Goal: Transaction & Acquisition: Purchase product/service

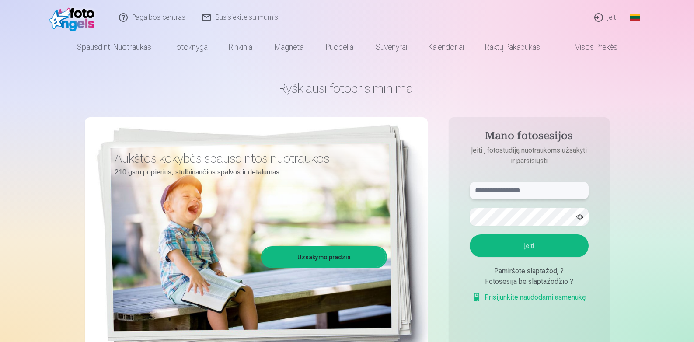
click at [548, 187] on input "text" at bounding box center [529, 190] width 119 height 17
type input "*"
type input "**********"
click at [526, 248] on button "Įeiti" at bounding box center [529, 245] width 119 height 23
click at [584, 219] on button "button" at bounding box center [580, 217] width 17 height 17
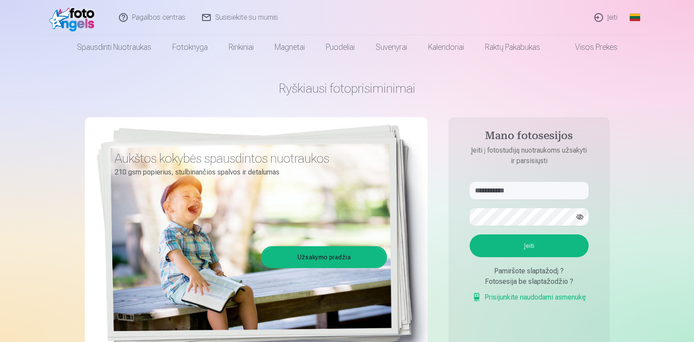
click at [507, 244] on button "Įeiti" at bounding box center [529, 245] width 119 height 23
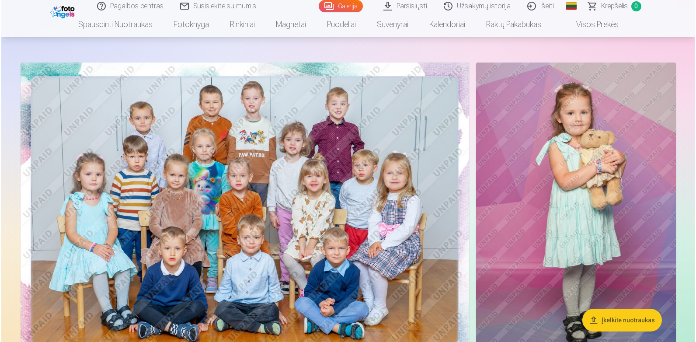
scroll to position [51, 0]
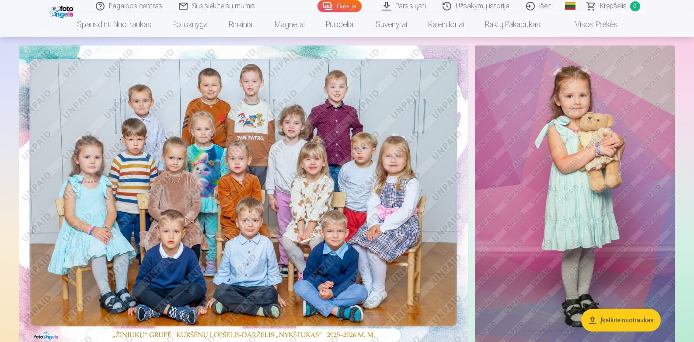
click at [398, 143] on img at bounding box center [243, 195] width 449 height 300
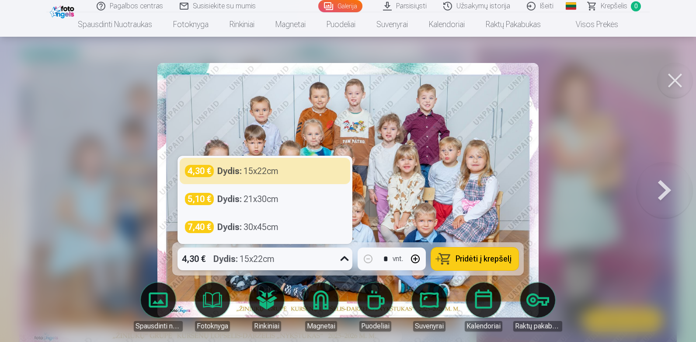
click at [319, 261] on div "4,30 € Dydis : 15x22cm" at bounding box center [257, 259] width 158 height 23
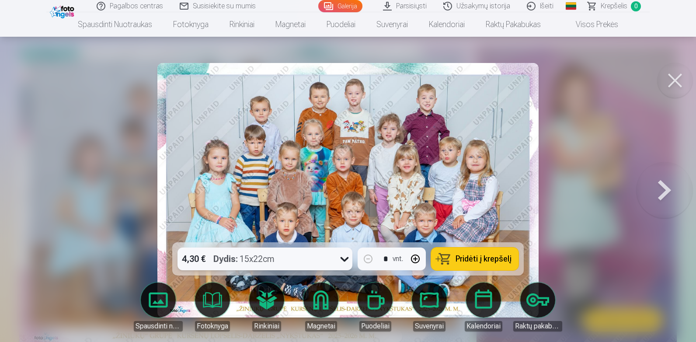
click at [319, 261] on div "4,30 € Dydis : 15x22cm" at bounding box center [257, 259] width 158 height 23
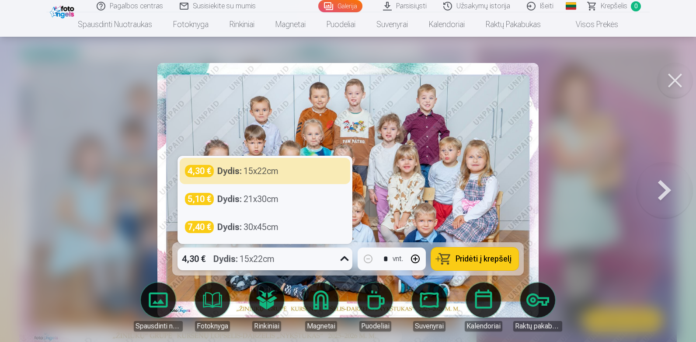
click at [350, 259] on icon at bounding box center [345, 259] width 14 height 14
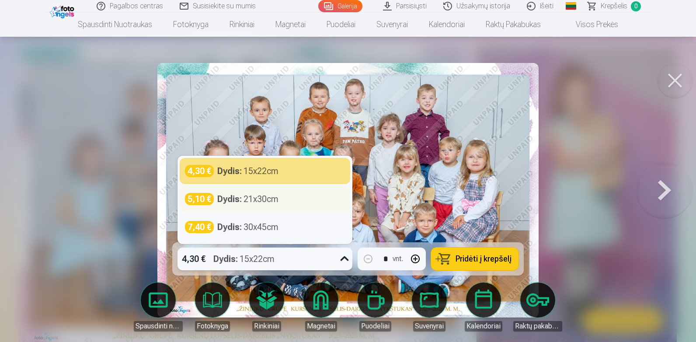
click at [315, 203] on div "5,10 € Dydis : 21x30cm" at bounding box center [265, 199] width 160 height 12
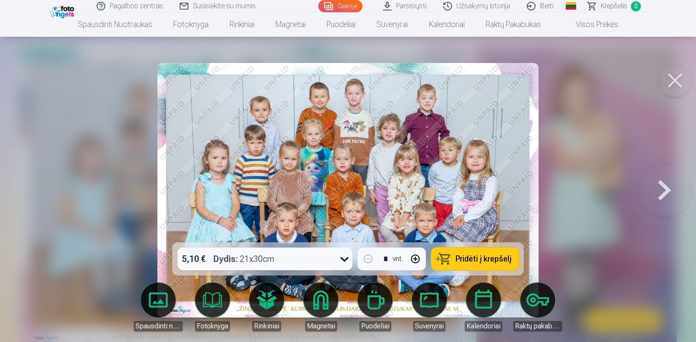
click at [453, 259] on button "Pridėti į krepšelį" at bounding box center [474, 259] width 87 height 23
click at [658, 192] on button at bounding box center [665, 190] width 56 height 87
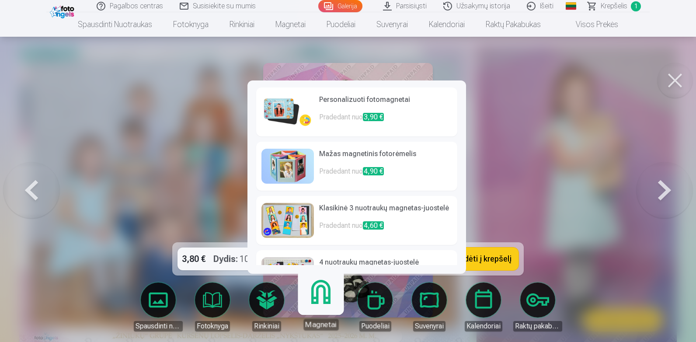
click at [324, 291] on body "Pagalbos centras Susisiekite su mumis Galerija Parsisiųsti Užsakymų istorija Iš…" at bounding box center [348, 120] width 696 height 342
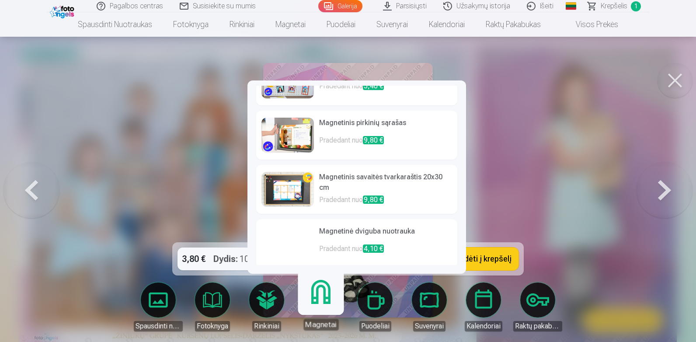
scroll to position [199, 0]
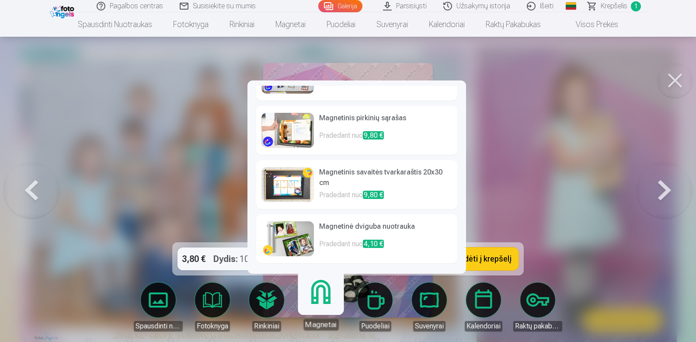
click at [347, 220] on link "Magnetinė dviguba nuotrauka Pradedant nuo 4,10 €" at bounding box center [356, 238] width 201 height 49
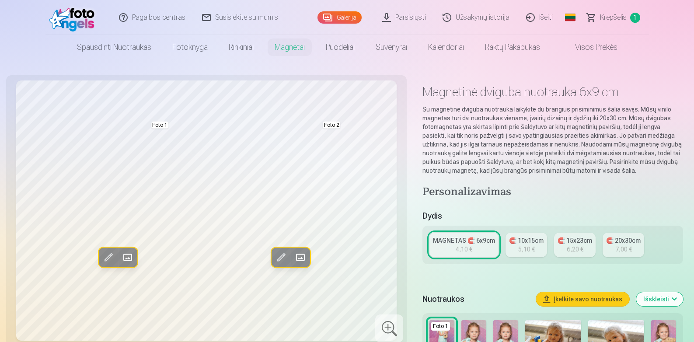
click at [522, 238] on div "🧲 10x15cm" at bounding box center [526, 240] width 35 height 9
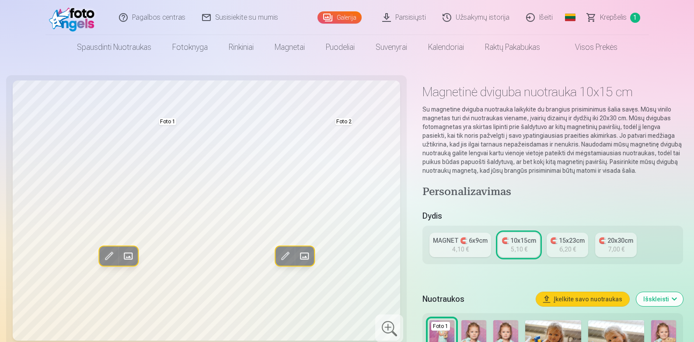
click at [522, 238] on div "🧲 10x15cm" at bounding box center [519, 240] width 35 height 9
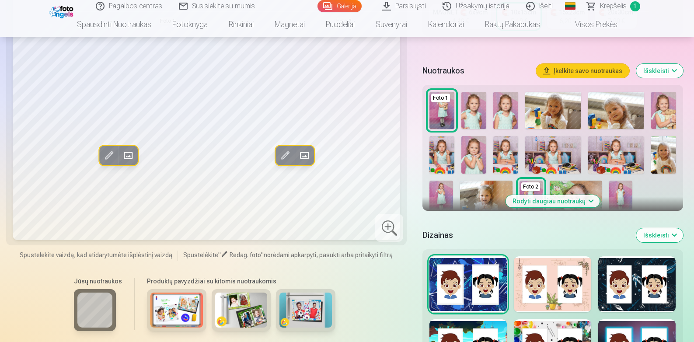
scroll to position [213, 0]
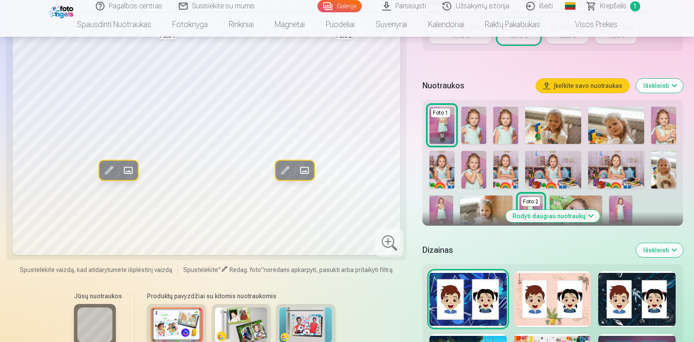
click at [566, 214] on button "Rodyti daugiau nuotraukų" at bounding box center [553, 216] width 94 height 12
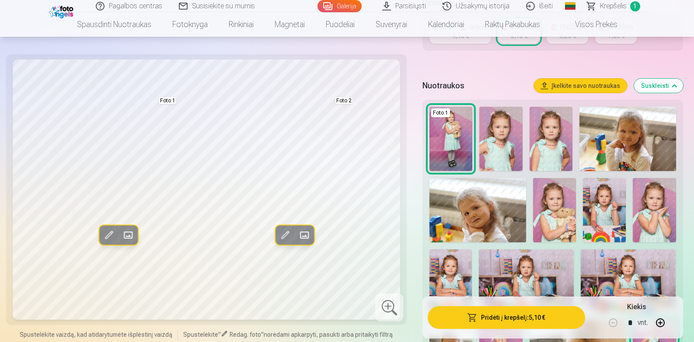
click at [604, 202] on img at bounding box center [604, 210] width 43 height 64
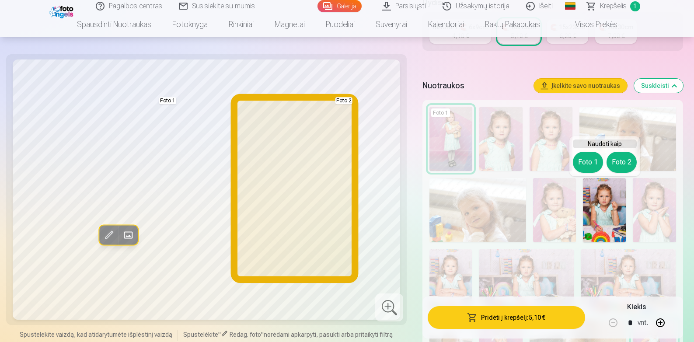
click at [623, 162] on button "Foto 2" at bounding box center [622, 162] width 30 height 21
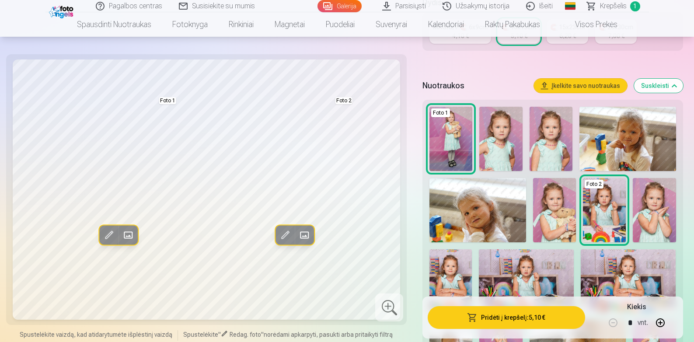
click at [444, 275] on img at bounding box center [451, 280] width 42 height 63
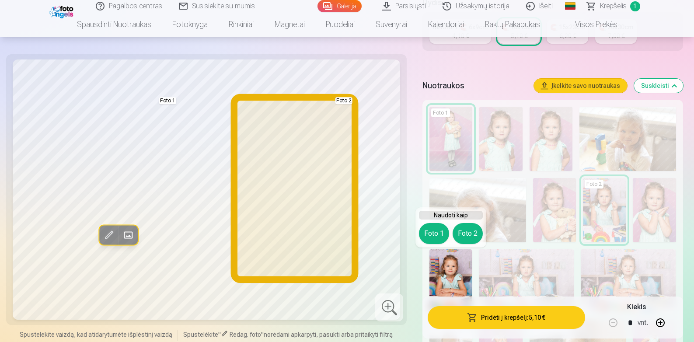
click at [474, 235] on button "Foto 2" at bounding box center [468, 233] width 30 height 21
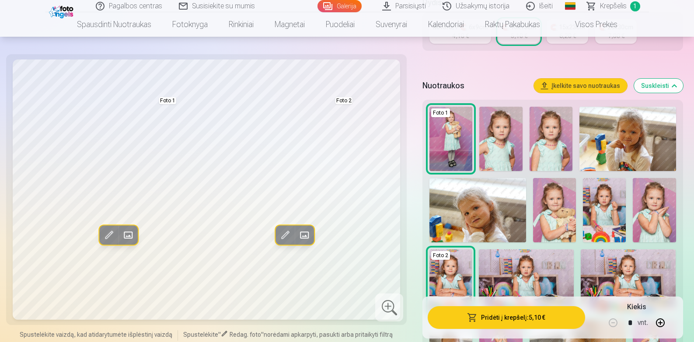
click at [608, 267] on img at bounding box center [628, 280] width 95 height 63
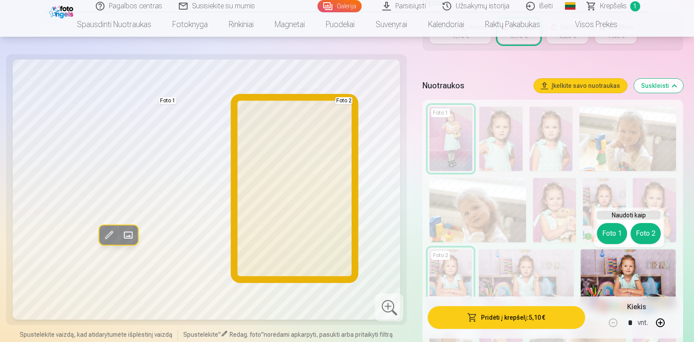
click at [636, 229] on button "Foto 2" at bounding box center [646, 233] width 30 height 21
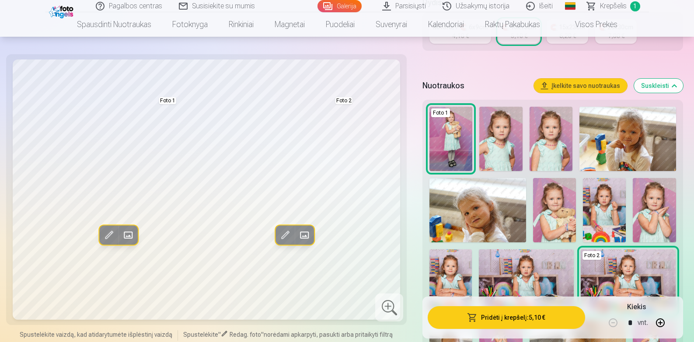
click at [540, 266] on img at bounding box center [526, 280] width 95 height 63
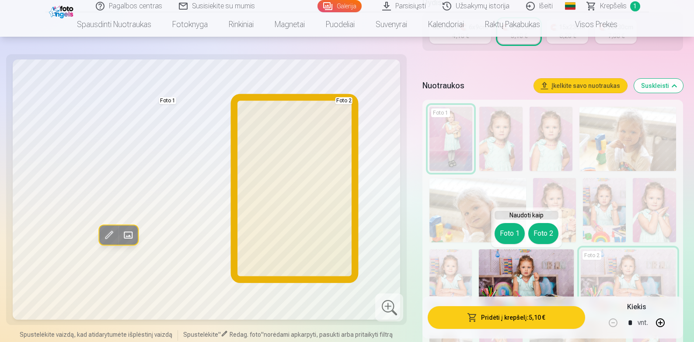
click at [544, 231] on button "Foto 2" at bounding box center [543, 233] width 30 height 21
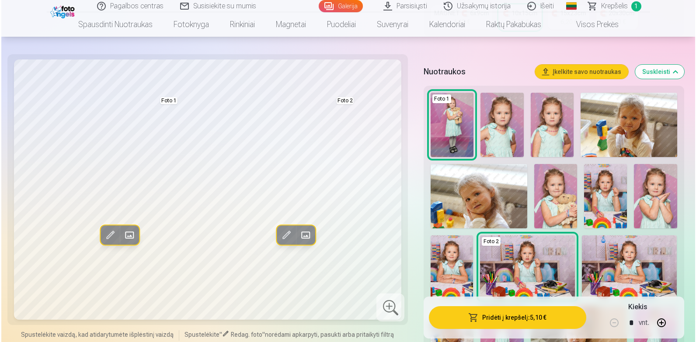
scroll to position [206, 0]
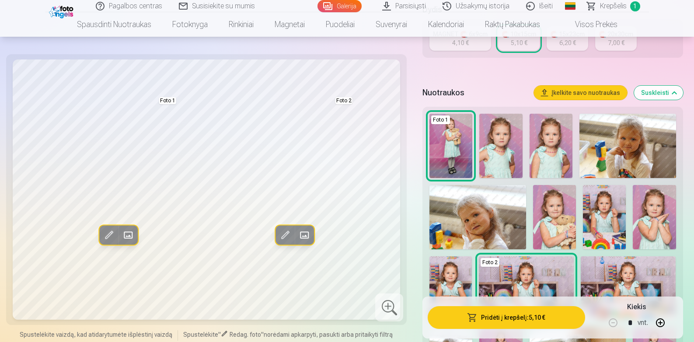
click at [504, 313] on button "Pridėti į krepšelį : 5,10 €" at bounding box center [506, 317] width 157 height 23
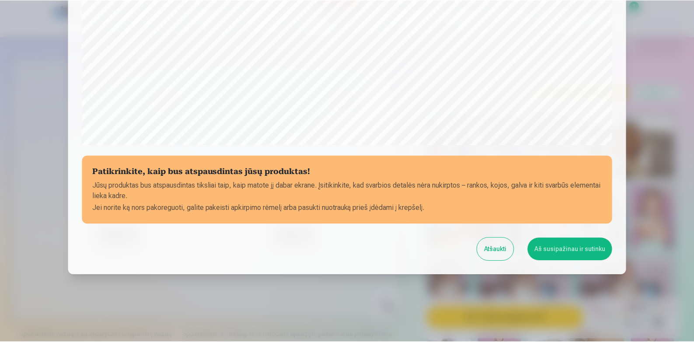
scroll to position [288, 0]
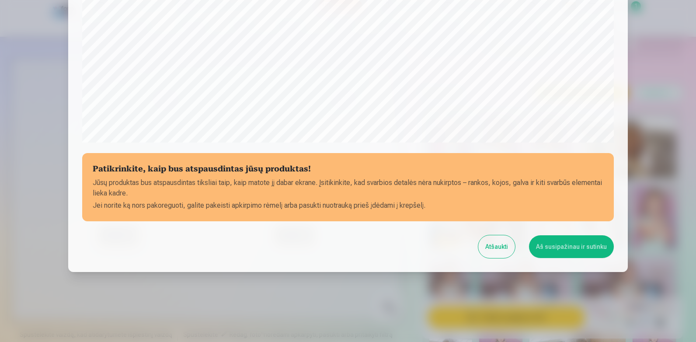
click at [489, 244] on button "Atšaukti" at bounding box center [497, 246] width 37 height 23
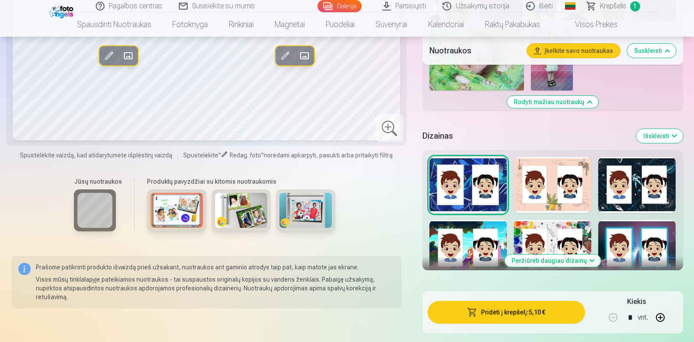
scroll to position [604, 0]
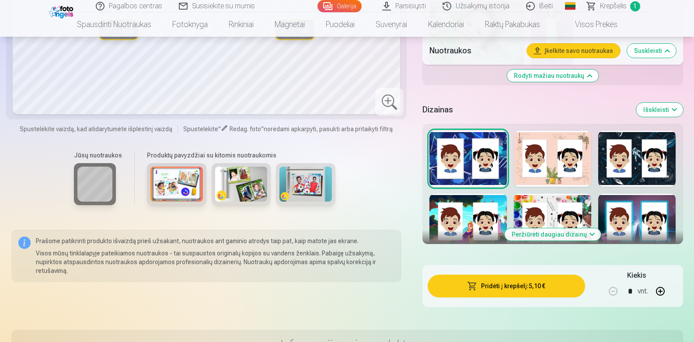
click at [552, 168] on div at bounding box center [552, 159] width 77 height 56
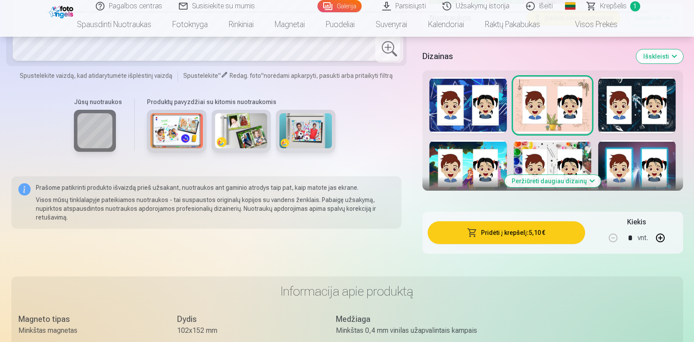
scroll to position [667, 0]
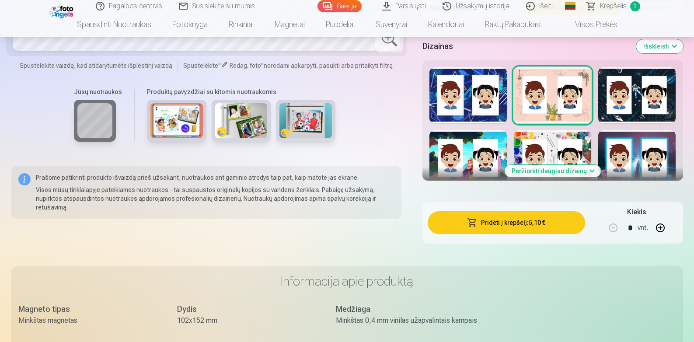
click at [549, 171] on button "Peržiūrėti daugiau dizainų" at bounding box center [553, 171] width 96 height 12
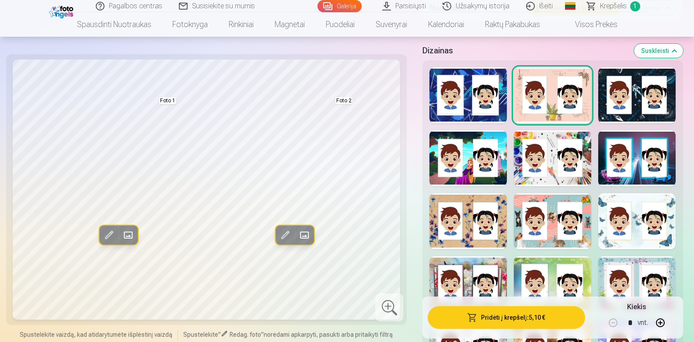
click at [583, 146] on div at bounding box center [552, 158] width 77 height 56
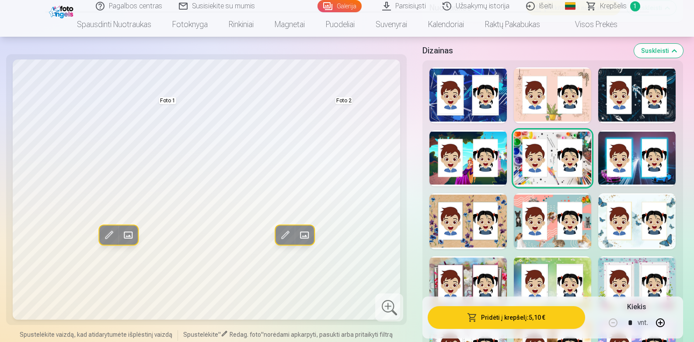
click at [646, 214] on div at bounding box center [636, 221] width 77 height 56
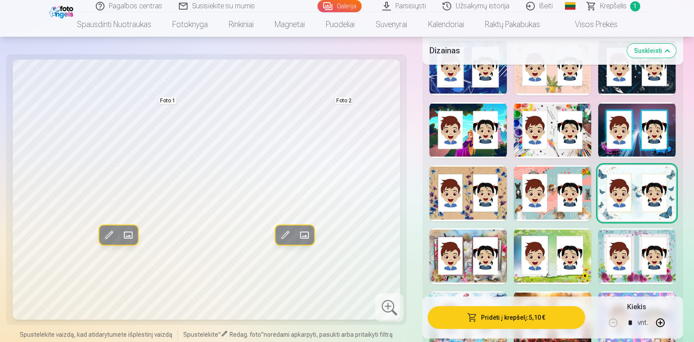
scroll to position [707, 0]
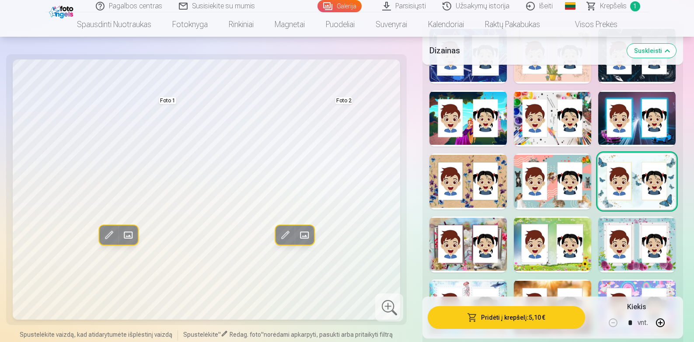
click at [468, 173] on div at bounding box center [468, 182] width 77 height 56
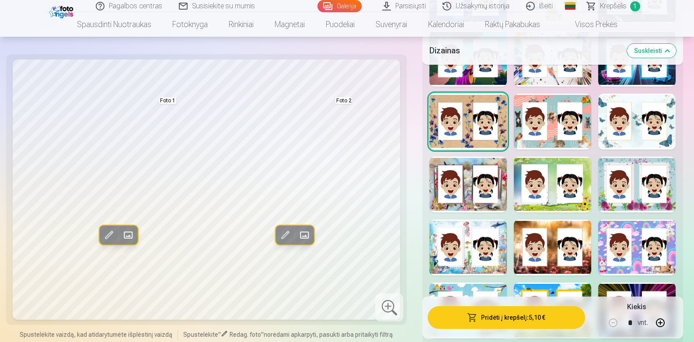
scroll to position [779, 0]
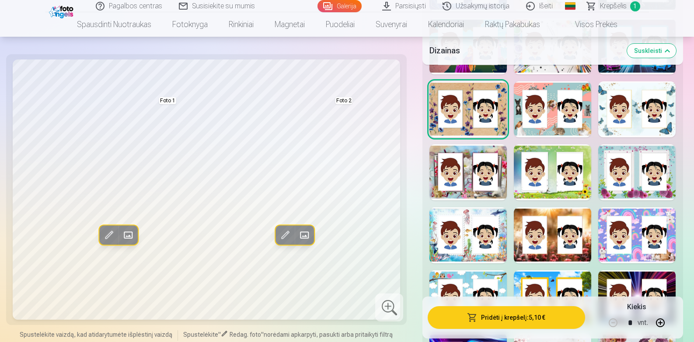
click at [578, 227] on div at bounding box center [552, 235] width 77 height 56
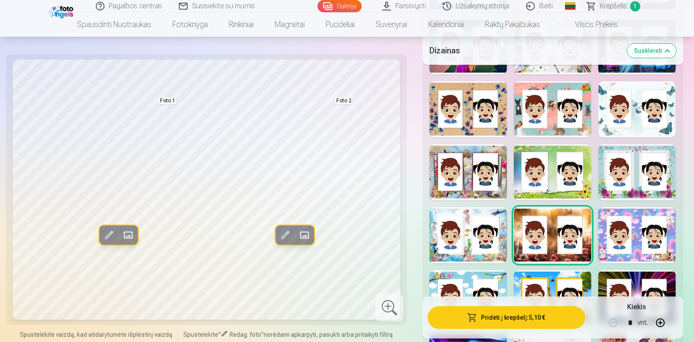
click at [636, 221] on div at bounding box center [636, 235] width 77 height 56
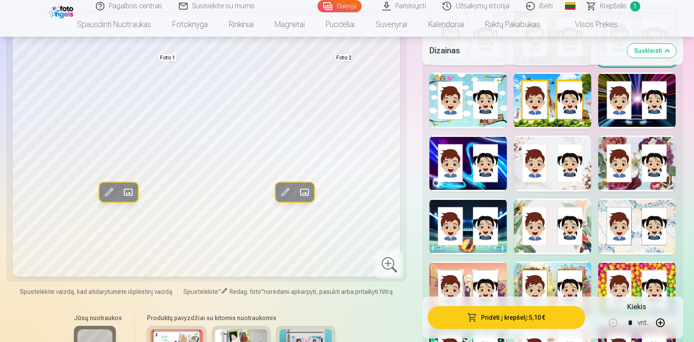
scroll to position [995, 0]
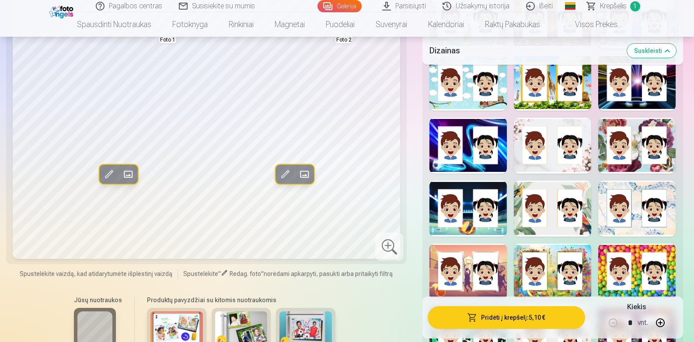
click at [650, 198] on div at bounding box center [636, 209] width 77 height 56
click at [566, 193] on div at bounding box center [552, 209] width 77 height 56
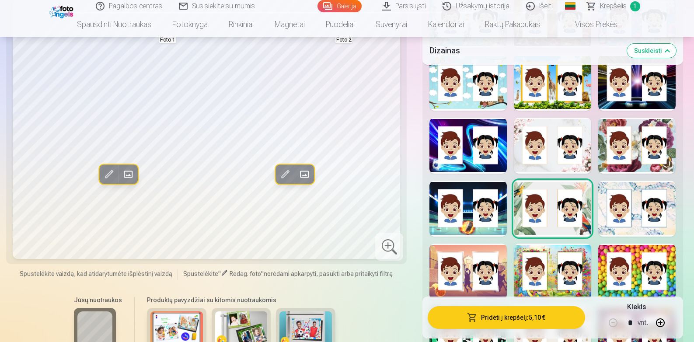
click at [558, 140] on div at bounding box center [552, 146] width 77 height 56
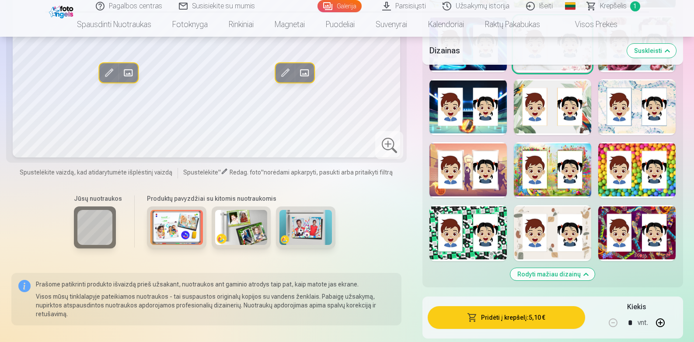
scroll to position [1109, 0]
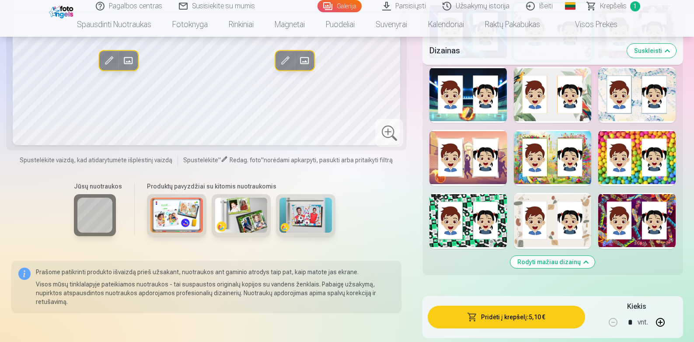
click at [575, 206] on div at bounding box center [552, 221] width 77 height 56
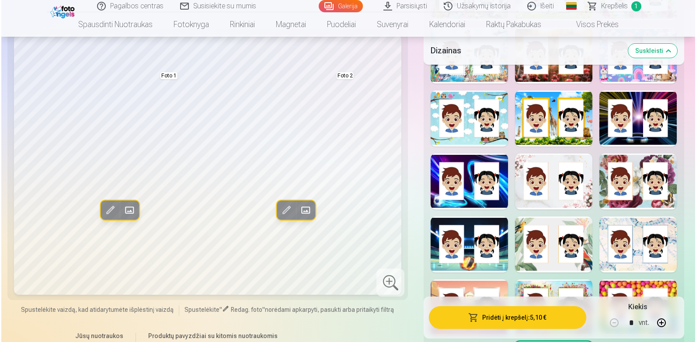
scroll to position [965, 0]
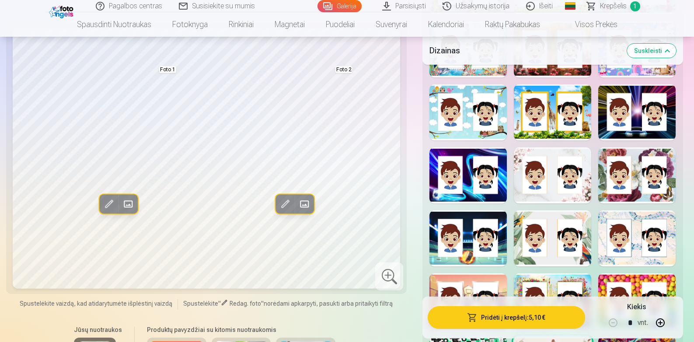
click at [527, 314] on button "Pridėti į krepšelį : 5,10 €" at bounding box center [506, 317] width 157 height 23
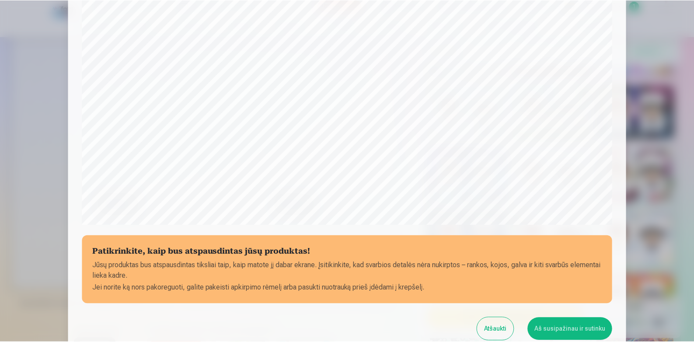
scroll to position [288, 0]
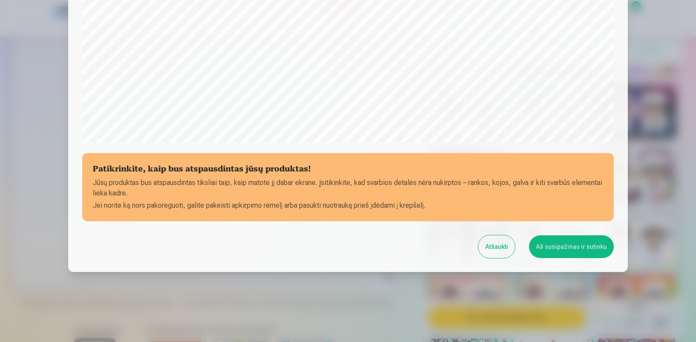
click at [572, 247] on button "Aš susipažinau ir sutinku" at bounding box center [571, 246] width 85 height 23
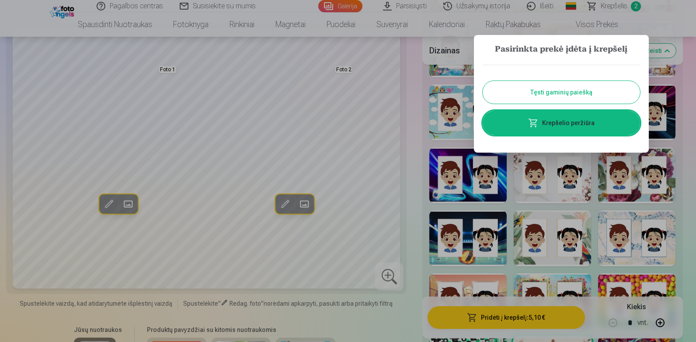
click at [563, 88] on button "Tęsti gaminių paiešką" at bounding box center [561, 92] width 157 height 23
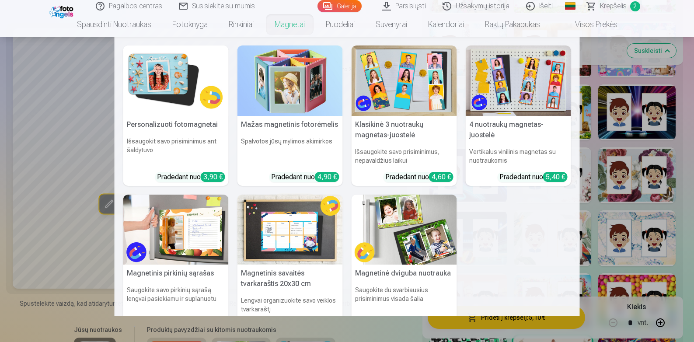
click at [297, 29] on link "Magnetai" at bounding box center [289, 24] width 51 height 24
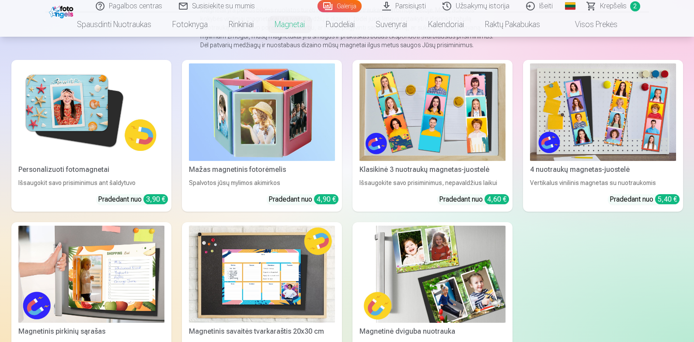
scroll to position [84, 0]
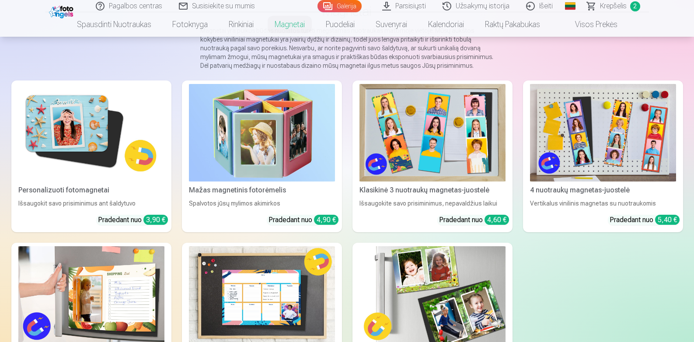
click at [590, 129] on img at bounding box center [603, 133] width 146 height 98
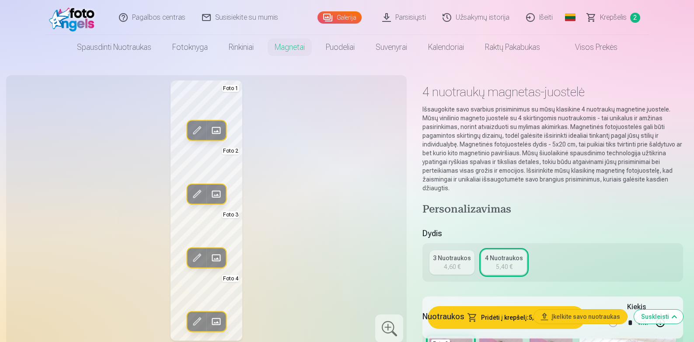
click at [456, 264] on div "4,60 €" at bounding box center [452, 266] width 17 height 9
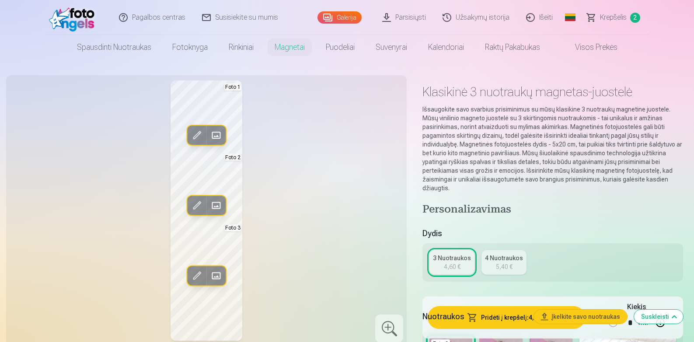
click at [514, 260] on div "4 Nuotraukos" at bounding box center [504, 258] width 38 height 9
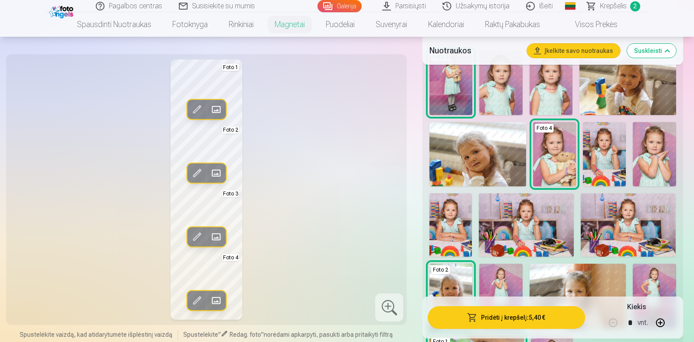
scroll to position [292, 0]
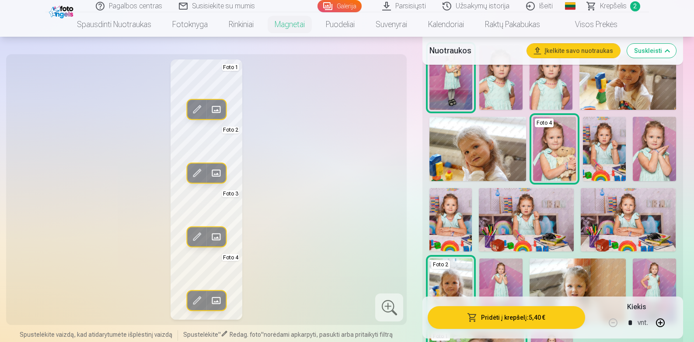
click at [641, 78] on img at bounding box center [628, 77] width 97 height 64
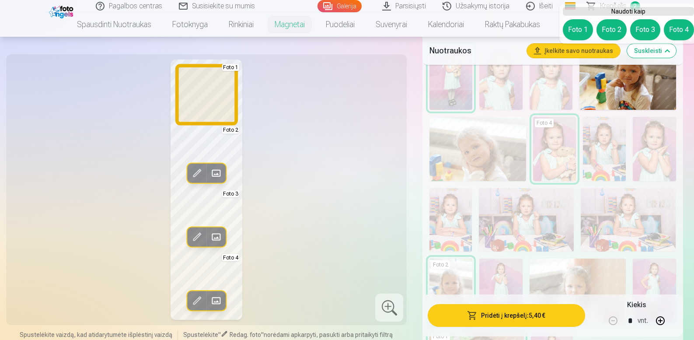
click at [582, 26] on button "Foto 1" at bounding box center [578, 29] width 30 height 21
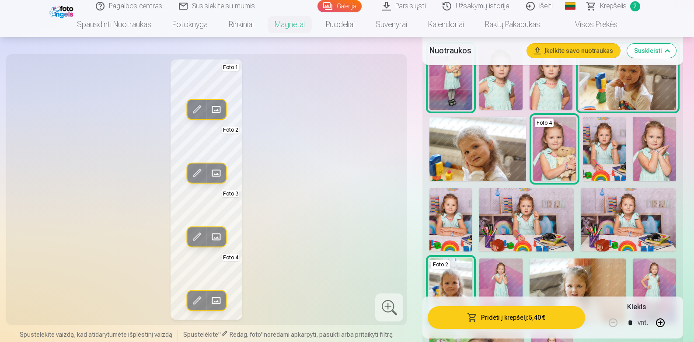
click at [601, 120] on img at bounding box center [604, 149] width 43 height 64
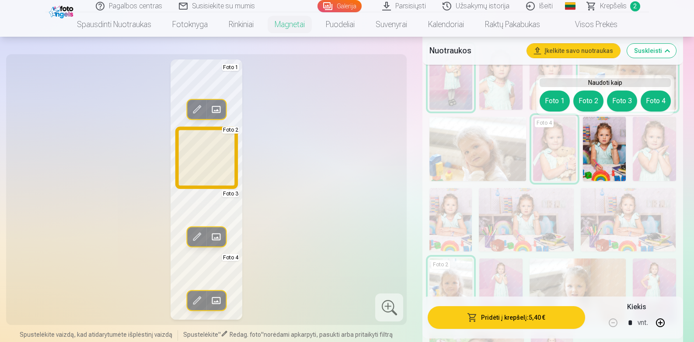
click at [595, 106] on button "Foto 2" at bounding box center [589, 101] width 30 height 21
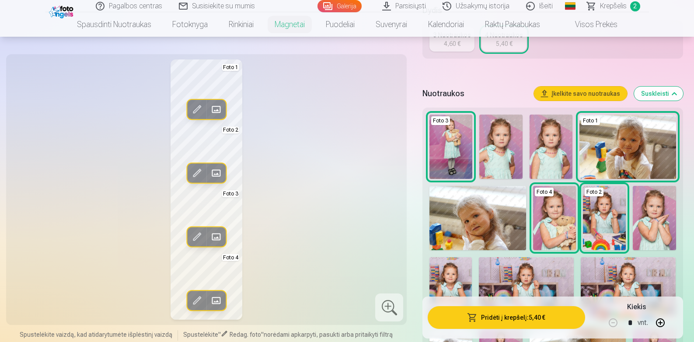
scroll to position [244, 0]
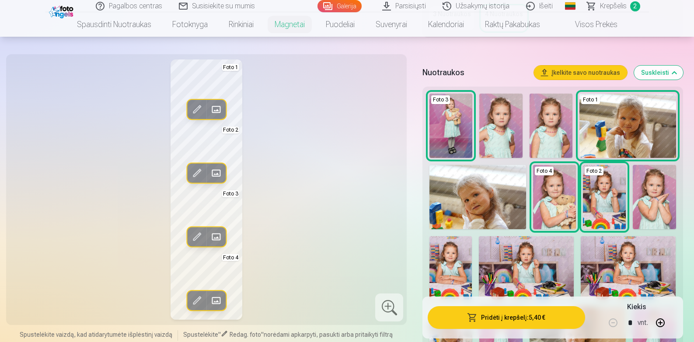
click at [553, 115] on img at bounding box center [551, 126] width 43 height 64
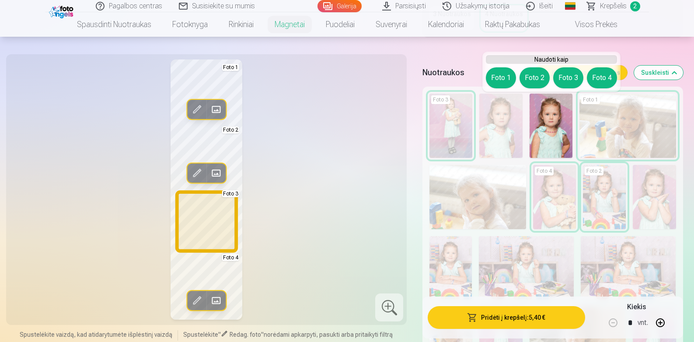
click at [574, 80] on button "Foto 3" at bounding box center [568, 77] width 30 height 21
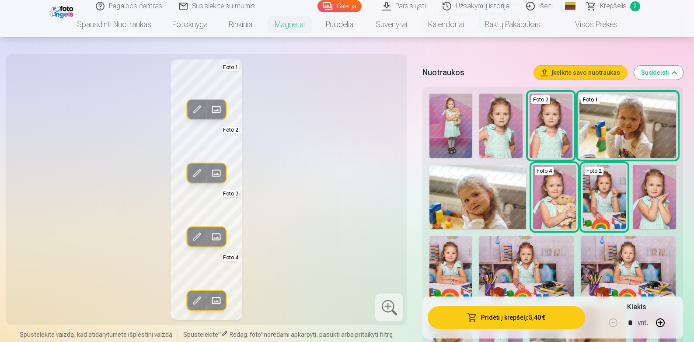
click at [512, 258] on img at bounding box center [526, 267] width 95 height 63
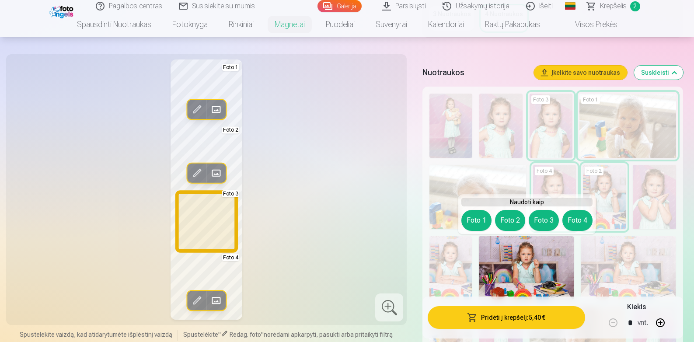
click at [546, 215] on button "Foto 3" at bounding box center [544, 220] width 30 height 21
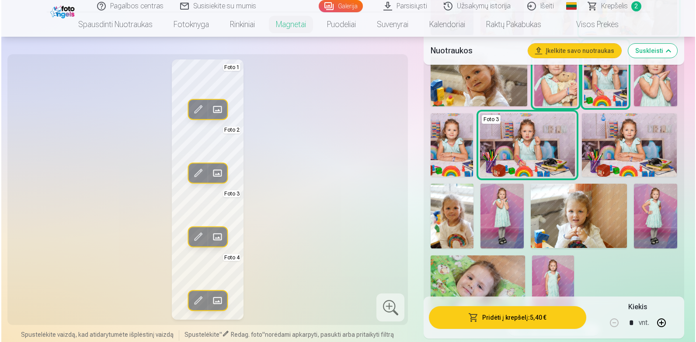
scroll to position [383, 0]
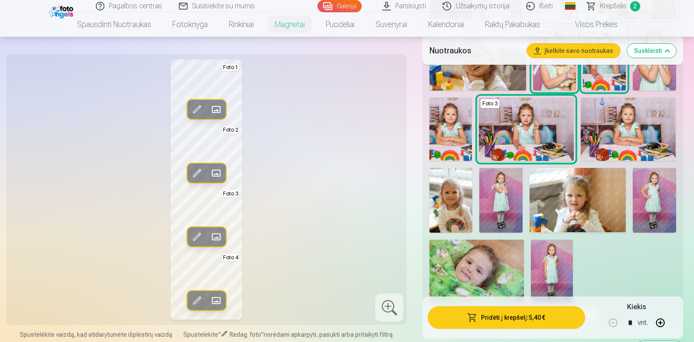
click at [487, 255] on img at bounding box center [477, 271] width 94 height 63
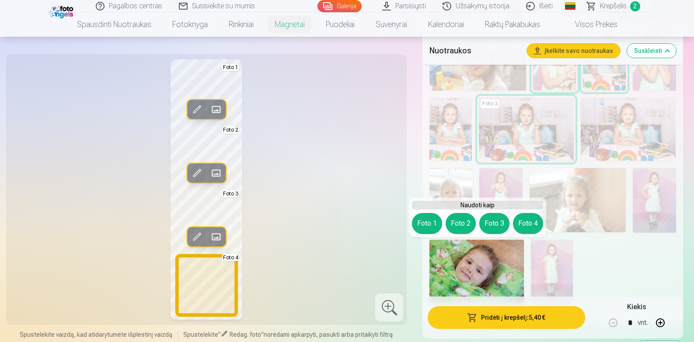
click at [530, 219] on button "Foto 4" at bounding box center [528, 223] width 30 height 21
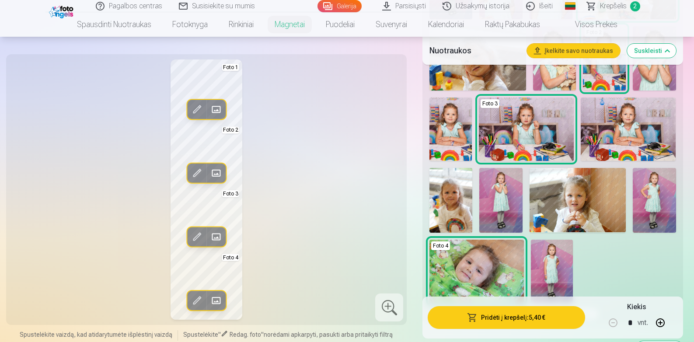
click at [509, 322] on button "Pridėti į krepšelį : 5,40 €" at bounding box center [506, 317] width 157 height 23
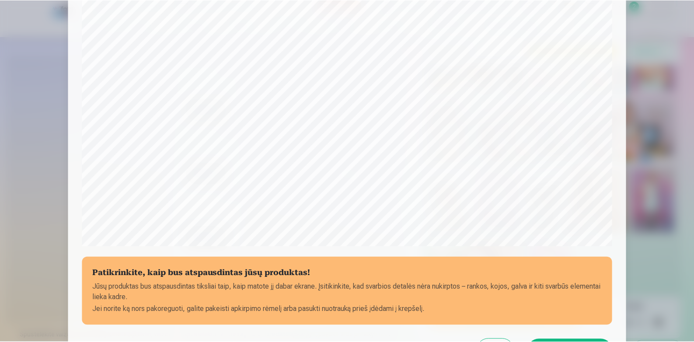
scroll to position [288, 0]
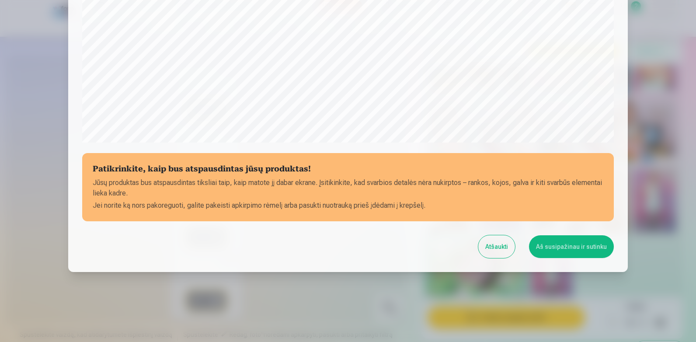
click at [491, 242] on button "Atšaukti" at bounding box center [497, 246] width 37 height 23
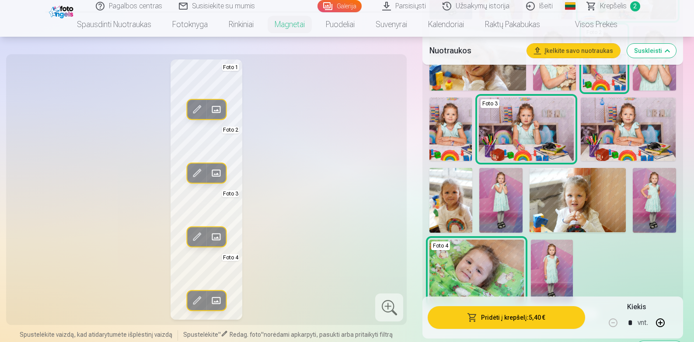
drag, startPoint x: 694, startPoint y: 53, endPoint x: 688, endPoint y: 77, distance: 24.4
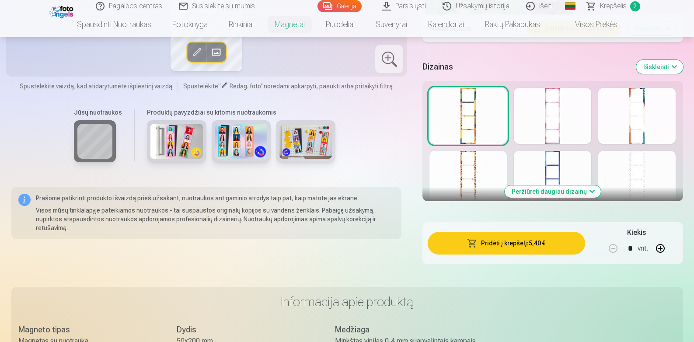
scroll to position [632, 0]
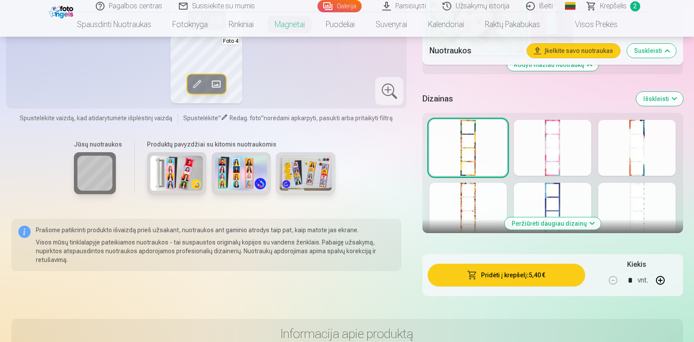
click at [552, 219] on button "Peržiūrėti daugiau dizainų" at bounding box center [553, 223] width 96 height 12
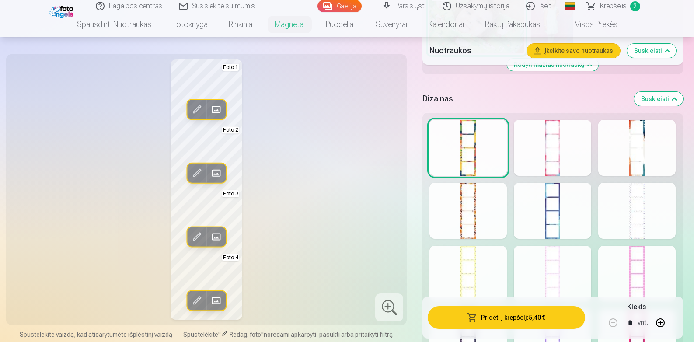
click at [567, 136] on div at bounding box center [552, 148] width 77 height 56
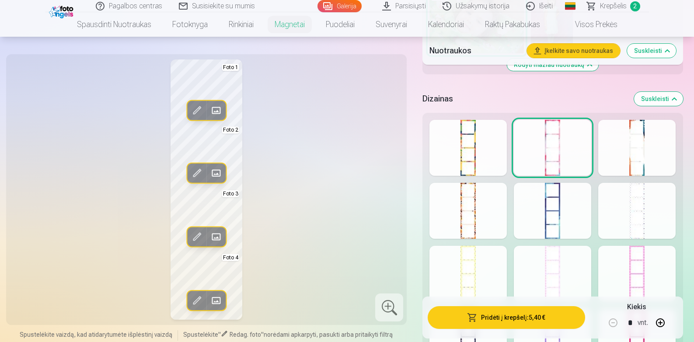
click at [632, 160] on div at bounding box center [636, 148] width 77 height 56
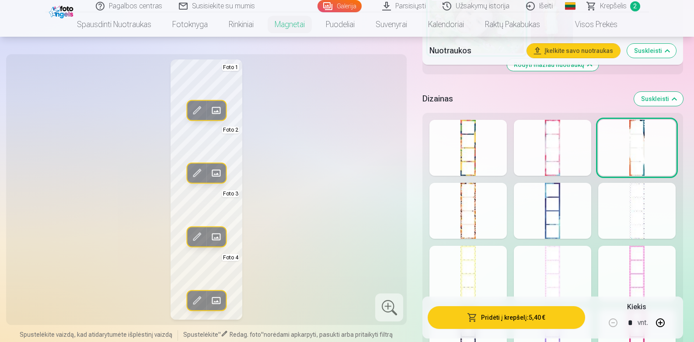
click at [630, 210] on div at bounding box center [636, 211] width 77 height 56
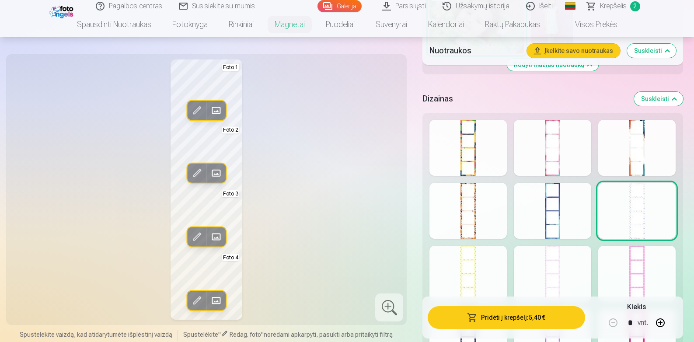
click at [630, 278] on div at bounding box center [636, 274] width 77 height 56
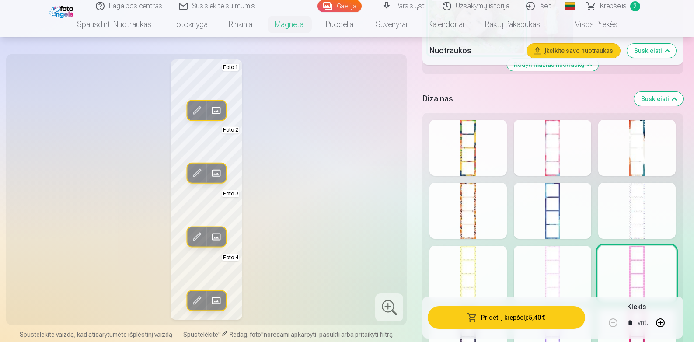
click at [582, 273] on div at bounding box center [552, 274] width 77 height 56
click at [462, 268] on div at bounding box center [468, 274] width 77 height 56
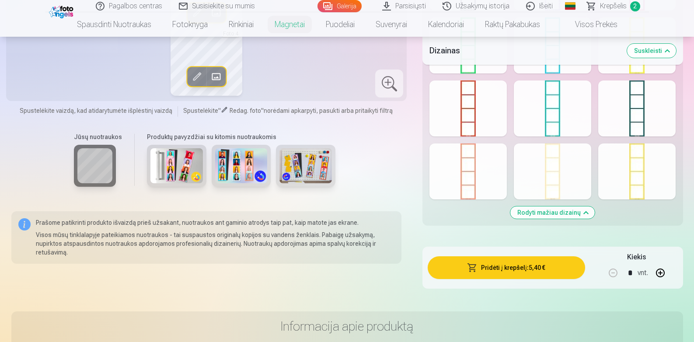
scroll to position [992, 0]
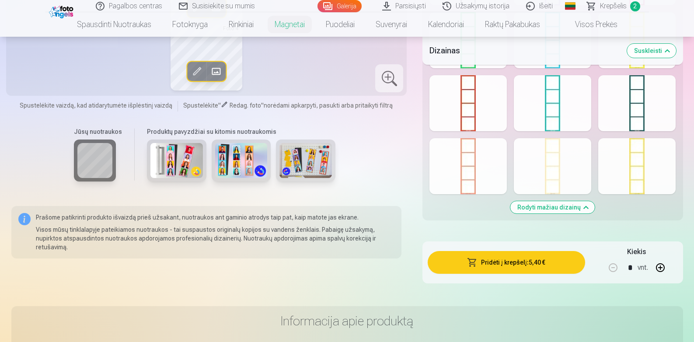
click at [545, 161] on div at bounding box center [552, 166] width 77 height 56
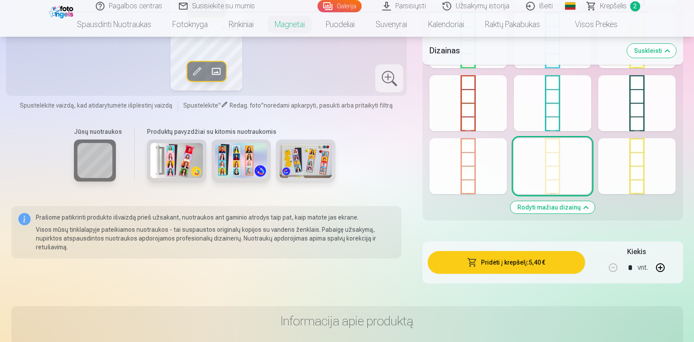
click at [560, 95] on div at bounding box center [552, 103] width 77 height 56
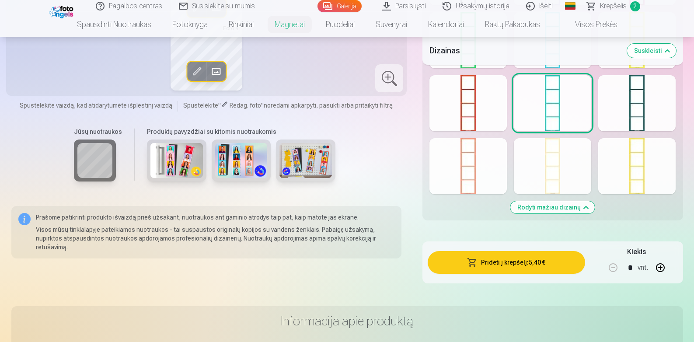
click at [609, 99] on div at bounding box center [636, 103] width 77 height 56
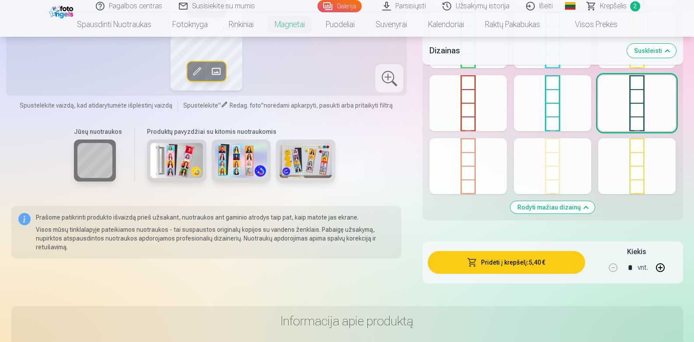
click at [479, 159] on div at bounding box center [468, 166] width 77 height 56
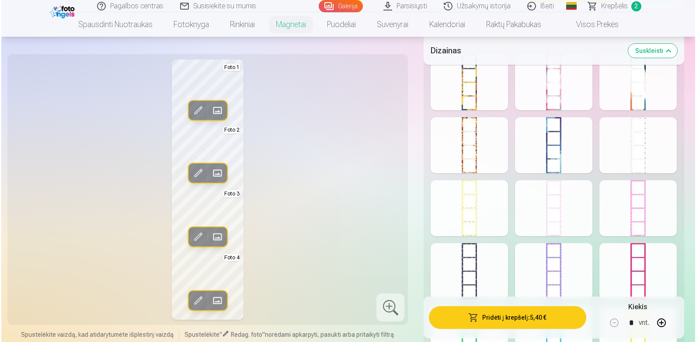
scroll to position [669, 0]
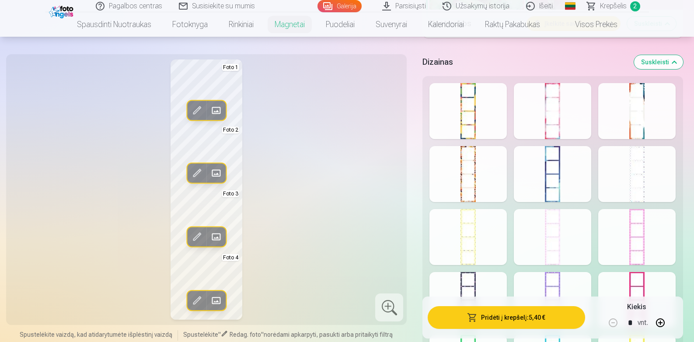
click at [640, 155] on div at bounding box center [636, 174] width 77 height 56
click at [549, 225] on div at bounding box center [552, 237] width 77 height 56
click at [512, 317] on button "Pridėti į krepšelį : 5,40 €" at bounding box center [506, 317] width 157 height 23
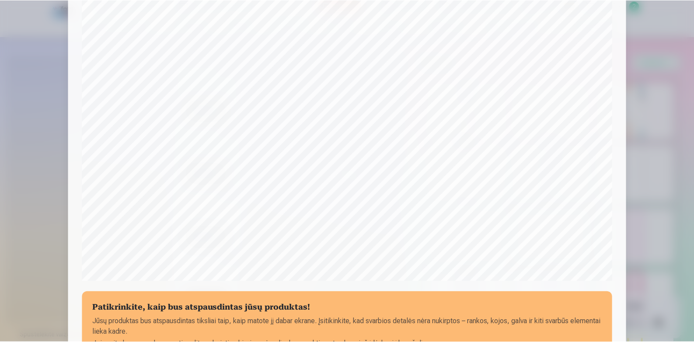
scroll to position [288, 0]
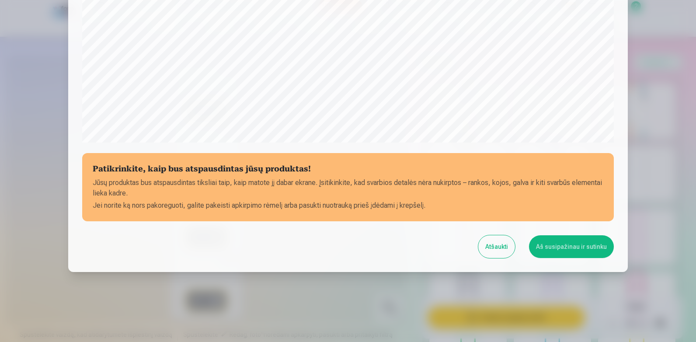
click at [570, 249] on button "Aš susipažinau ir sutinku" at bounding box center [571, 246] width 85 height 23
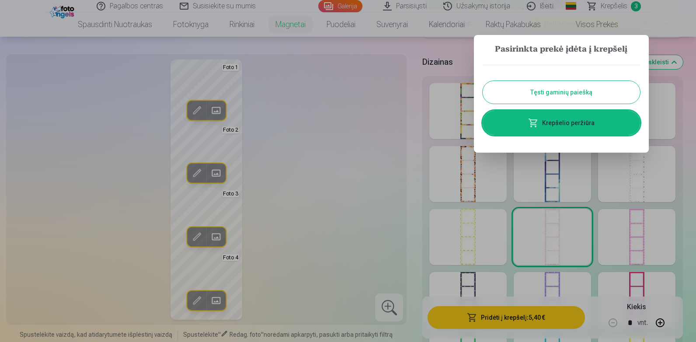
click at [559, 132] on link "Krepšelio peržiūra" at bounding box center [561, 123] width 157 height 24
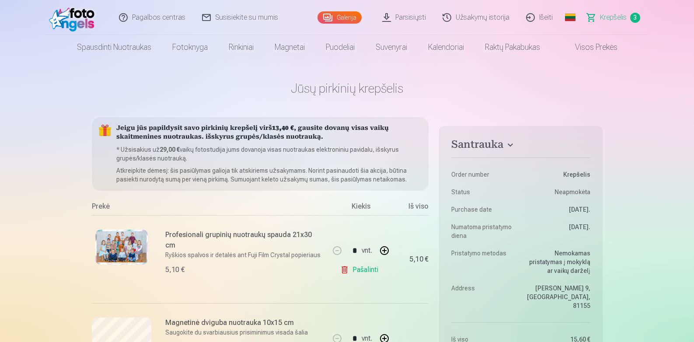
click at [538, 15] on link "Išeiti" at bounding box center [539, 17] width 43 height 35
